Goal: Check status: Check status

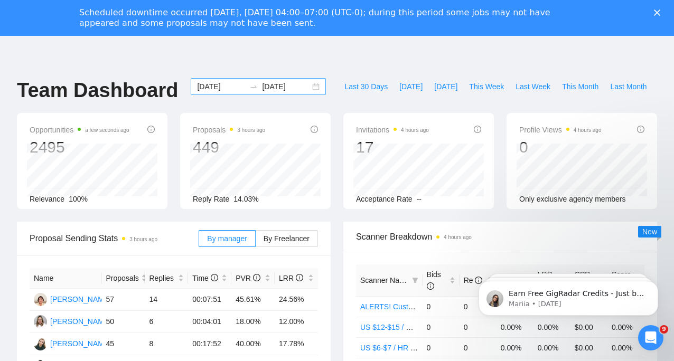
click at [282, 85] on input "[DATE]" at bounding box center [286, 87] width 48 height 12
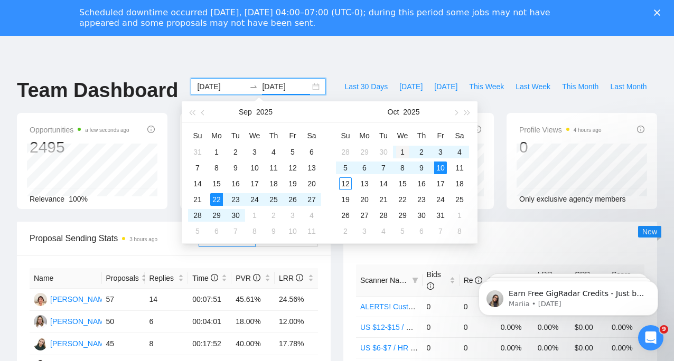
type input "[DATE]"
click at [399, 150] on div "1" at bounding box center [402, 152] width 13 height 13
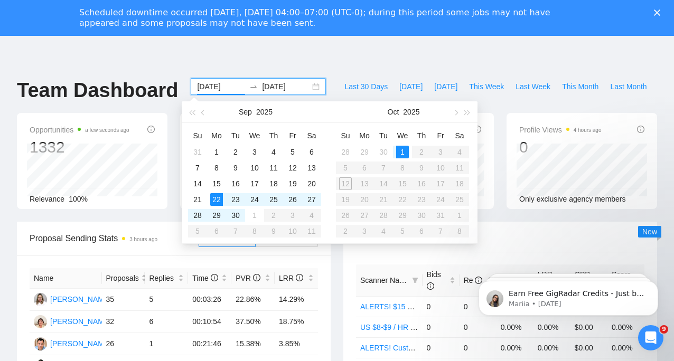
click at [342, 184] on table "Su Mo Tu We Th Fr Sa 28 29 30 1 2 3 4 5 6 7 8 9 10 11 12 13 14 15 16 17 18 19 2…" at bounding box center [402, 183] width 133 height 112
type input "[DATE]"
click at [410, 145] on td "1" at bounding box center [402, 152] width 19 height 16
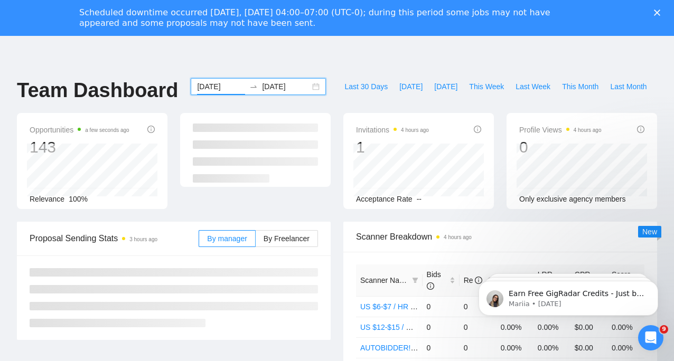
click at [292, 86] on input "[DATE]" at bounding box center [286, 87] width 48 height 12
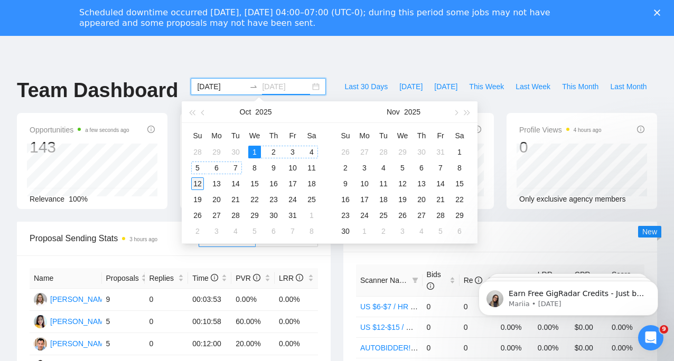
type input "[DATE]"
click at [199, 187] on div "12" at bounding box center [197, 183] width 13 height 13
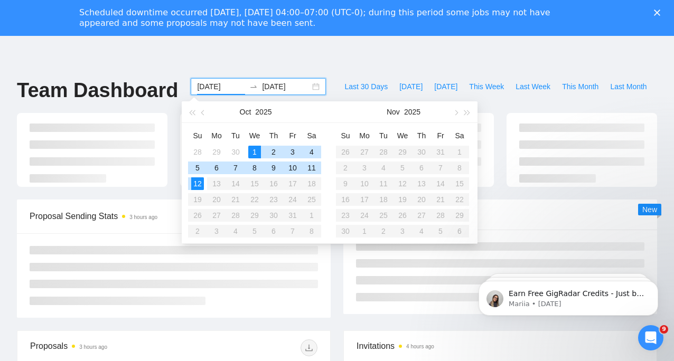
type input "[DATE]"
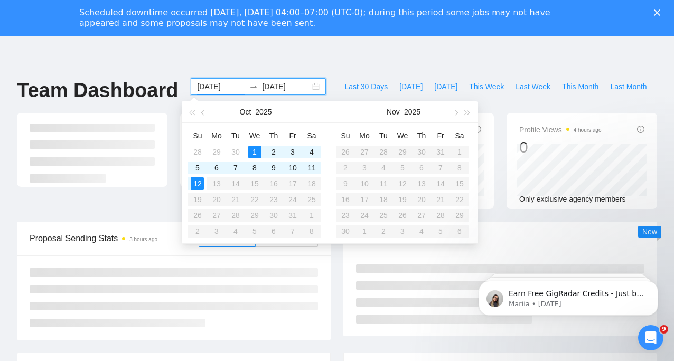
click at [395, 48] on header at bounding box center [337, 48] width 674 height 25
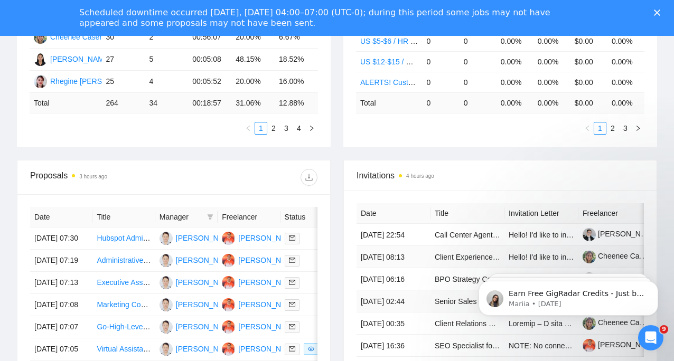
scroll to position [205, 0]
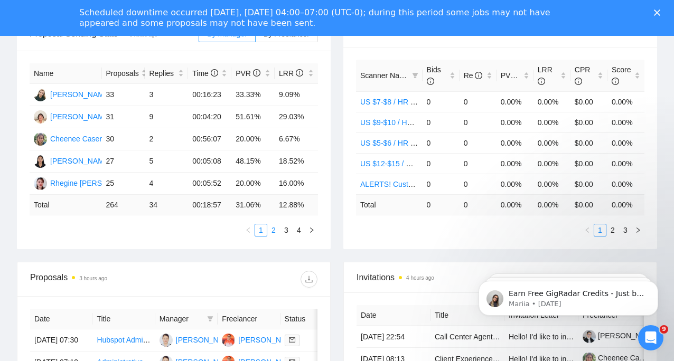
click at [275, 230] on link "2" at bounding box center [274, 230] width 12 height 12
click at [286, 231] on link "3" at bounding box center [286, 230] width 12 height 12
click at [261, 232] on link "1" at bounding box center [261, 230] width 12 height 12
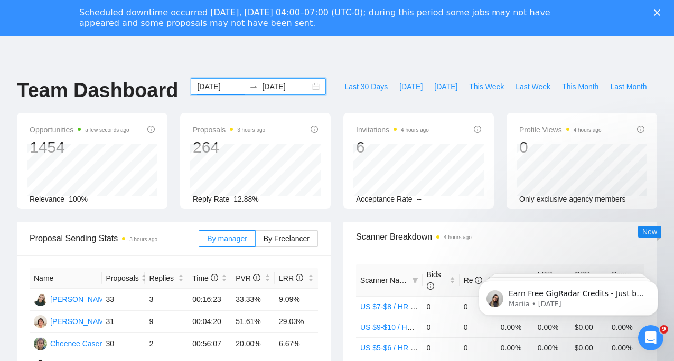
click at [526, 53] on header at bounding box center [337, 48] width 674 height 25
